Goal: Information Seeking & Learning: Learn about a topic

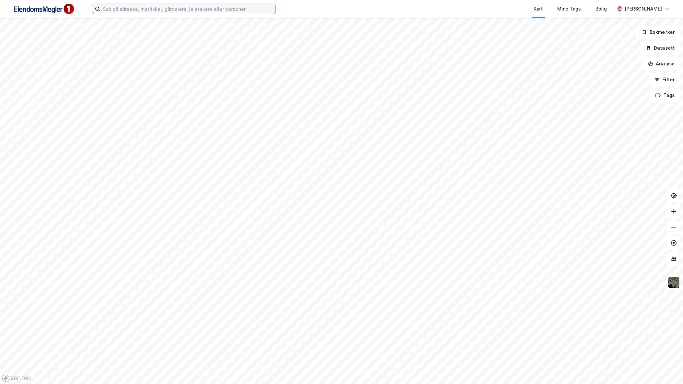
click at [134, 11] on input at bounding box center [187, 9] width 175 height 10
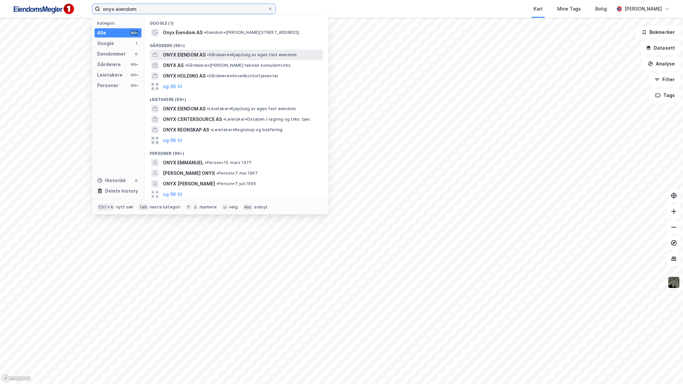
type input "onyx eiendom"
click at [209, 52] on span "•" at bounding box center [208, 54] width 2 height 5
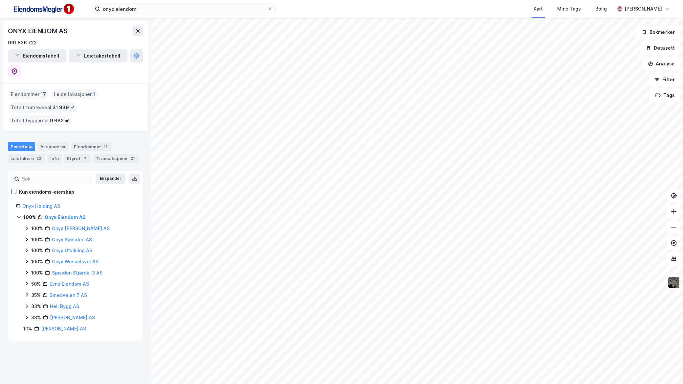
click at [498, 383] on html "onyx eiendom Kart Mine Tags [PERSON_NAME] ONYX EIENDOM AS 991 526 722 Eiendomst…" at bounding box center [341, 192] width 683 height 384
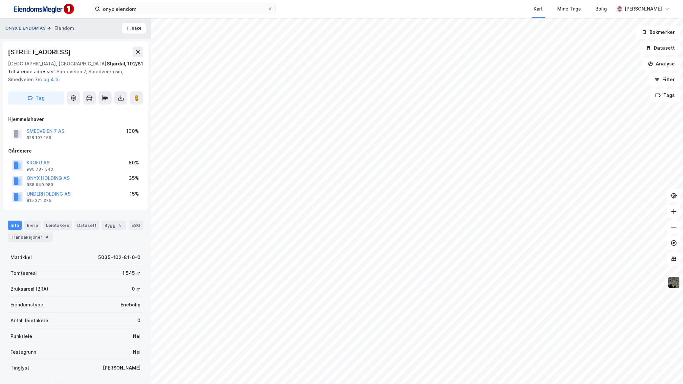
click at [30, 25] on button "ONYX EIENDOM AS" at bounding box center [26, 28] width 42 height 7
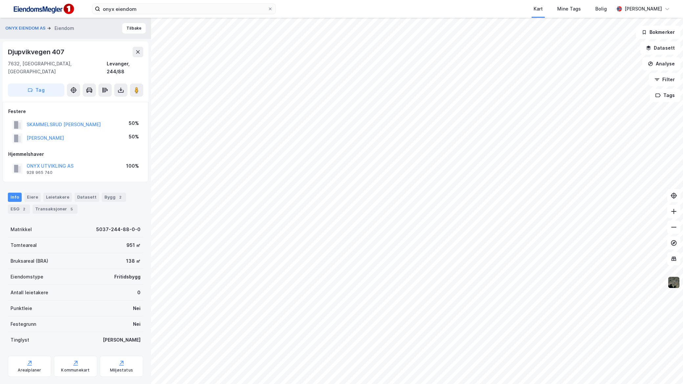
click at [35, 24] on div "ONYX EIENDOM AS Eiendom" at bounding box center [42, 28] width 74 height 8
click at [36, 27] on button "ONYX EIENDOM AS" at bounding box center [26, 28] width 42 height 7
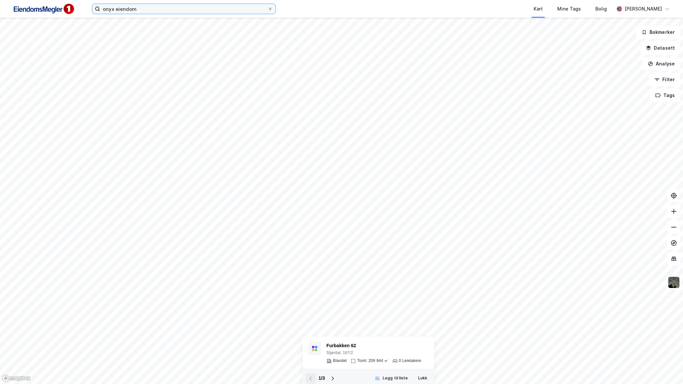
click at [148, 8] on input "onyx eiendom" at bounding box center [183, 9] width 167 height 10
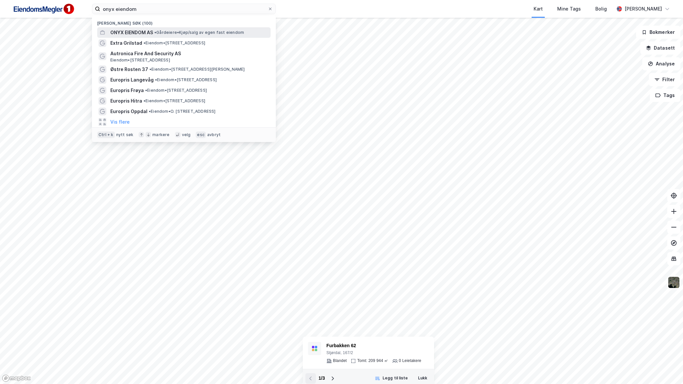
click at [142, 32] on span "ONYX EIENDOM AS" at bounding box center [131, 33] width 43 height 8
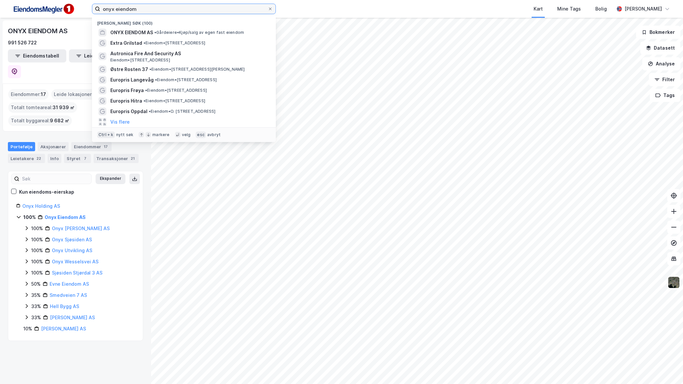
click at [159, 10] on input "onyx eiendom" at bounding box center [183, 9] width 167 height 10
click at [164, 32] on span "• Gårdeiere • Kjøp/salg av egen fast eiendom" at bounding box center [199, 32] width 90 height 5
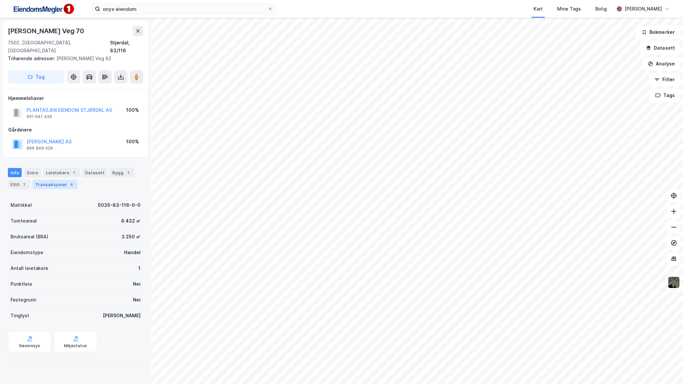
click at [58, 180] on div "Transaksjoner 4" at bounding box center [55, 184] width 45 height 9
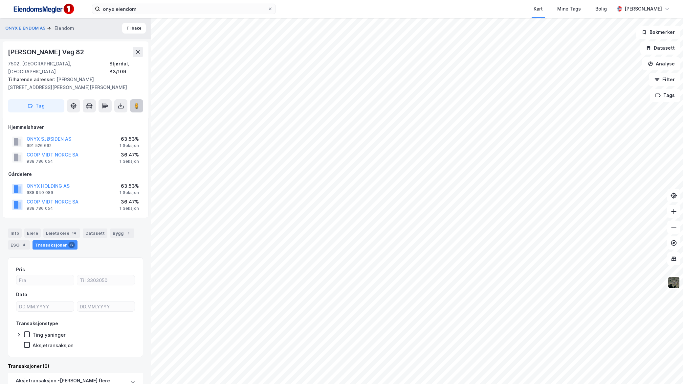
click at [137, 102] on image at bounding box center [137, 105] width 4 height 7
